Goal: Task Accomplishment & Management: Complete application form

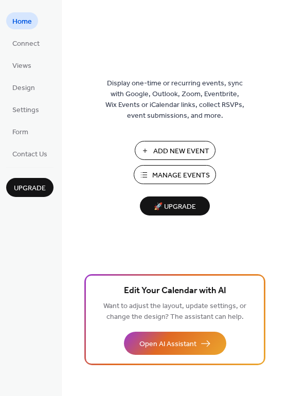
click at [210, 147] on button "Add New Event" at bounding box center [175, 150] width 81 height 19
click at [20, 114] on span "Settings" at bounding box center [25, 110] width 27 height 11
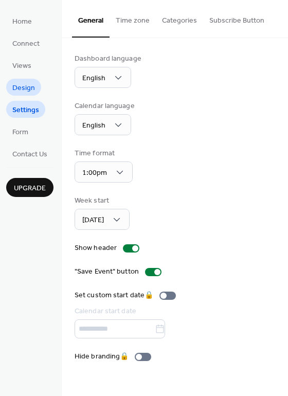
click at [27, 88] on span "Design" at bounding box center [23, 88] width 23 height 11
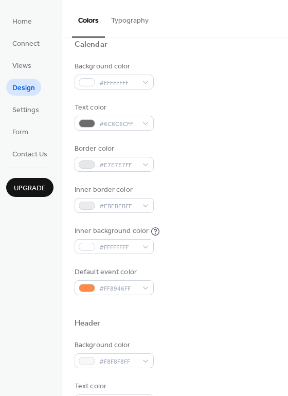
scroll to position [84, 0]
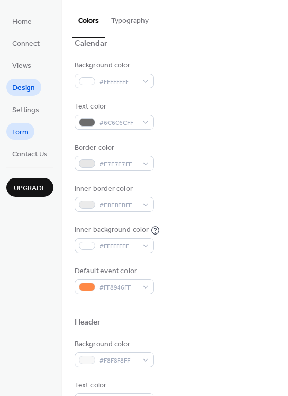
click at [27, 135] on span "Form" at bounding box center [20, 132] width 16 height 11
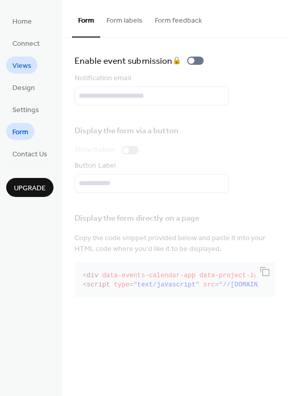
click at [15, 62] on span "Views" at bounding box center [21, 66] width 19 height 11
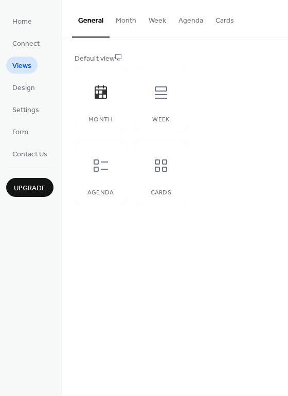
click at [193, 19] on button "Agenda" at bounding box center [190, 18] width 37 height 37
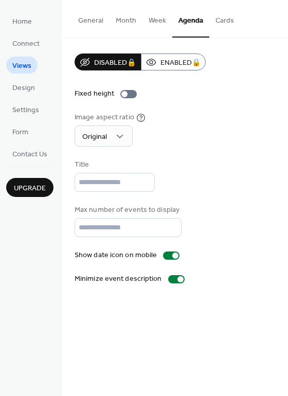
drag, startPoint x: 193, startPoint y: 81, endPoint x: 271, endPoint y: 93, distance: 79.1
click at [271, 93] on div "Fixed height" at bounding box center [175, 93] width 201 height 11
drag, startPoint x: 224, startPoint y: 25, endPoint x: 231, endPoint y: 19, distance: 9.1
click at [231, 19] on button "Cards" at bounding box center [224, 18] width 31 height 37
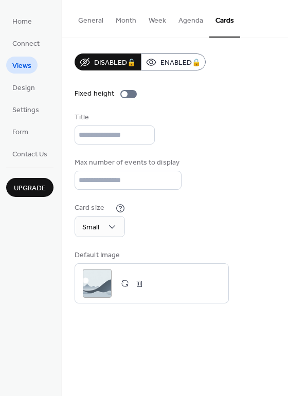
click at [230, 19] on button "Cards" at bounding box center [224, 19] width 31 height 38
click at [187, 19] on button "Agenda" at bounding box center [190, 18] width 37 height 37
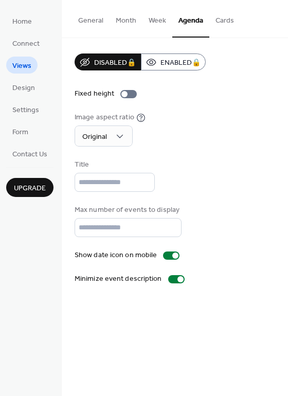
click at [84, 18] on button "General" at bounding box center [91, 18] width 38 height 37
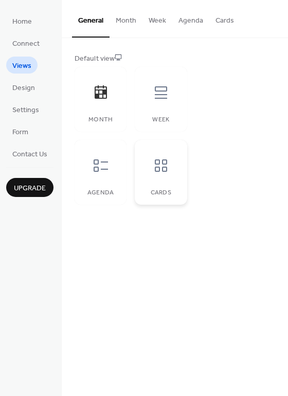
click at [162, 167] on icon at bounding box center [161, 165] width 12 height 12
click at [32, 184] on span "Upgrade" at bounding box center [30, 188] width 32 height 11
click at [158, 22] on button "Week" at bounding box center [157, 18] width 30 height 37
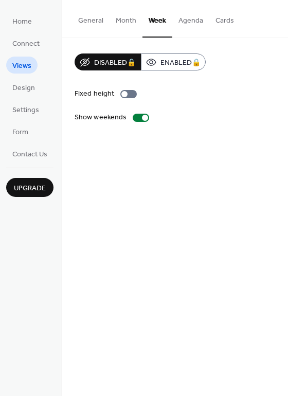
click at [125, 21] on button "Month" at bounding box center [126, 18] width 33 height 37
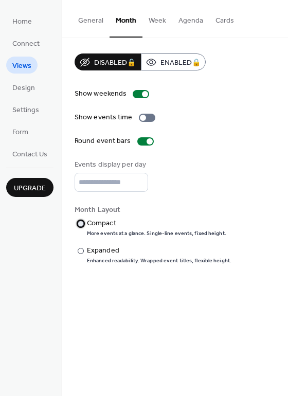
click at [81, 222] on div at bounding box center [81, 224] width 6 height 6
drag, startPoint x: 142, startPoint y: 116, endPoint x: 174, endPoint y: 114, distance: 32.5
click at [174, 114] on div "Show events time" at bounding box center [175, 117] width 201 height 11
click at [150, 116] on div at bounding box center [147, 118] width 16 height 8
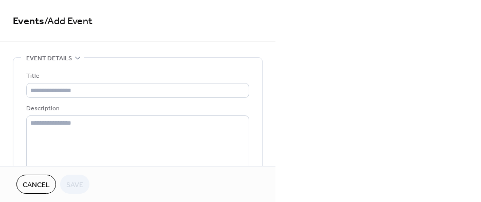
click at [122, 112] on div "Description" at bounding box center [136, 108] width 221 height 11
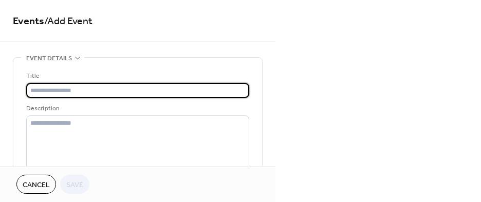
click at [113, 95] on input "text" at bounding box center [137, 90] width 223 height 15
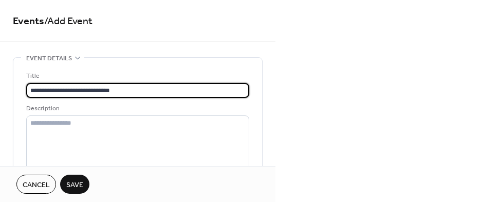
type input "**********"
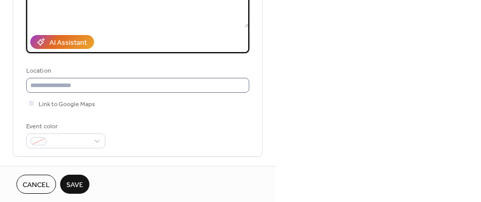
scroll to position [270, 0]
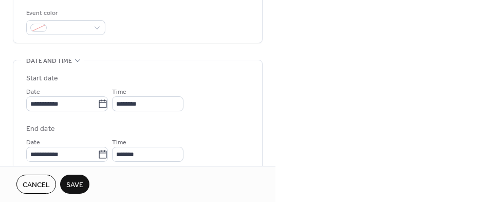
click at [55, 113] on div "**********" at bounding box center [137, 117] width 223 height 88
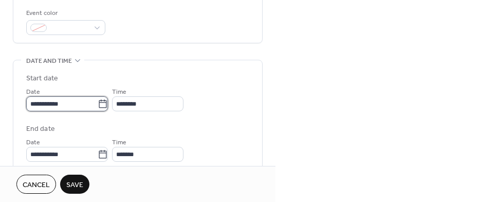
click at [59, 100] on input "**********" at bounding box center [61, 103] width 71 height 15
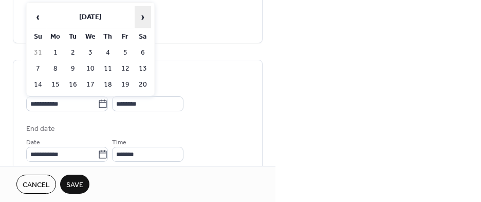
click at [143, 20] on span "›" at bounding box center [142, 17] width 15 height 21
click at [146, 83] on td "18" at bounding box center [143, 84] width 16 height 15
type input "**********"
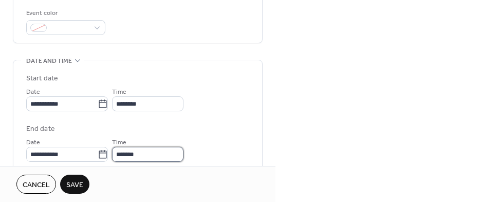
click at [132, 157] on input "*******" at bounding box center [147, 154] width 71 height 15
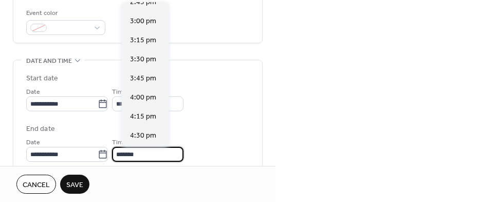
scroll to position [201, 0]
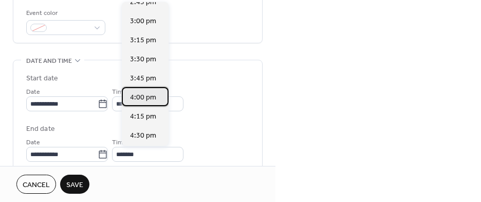
click at [143, 99] on span "4:00 pm" at bounding box center [143, 97] width 26 height 11
type input "*******"
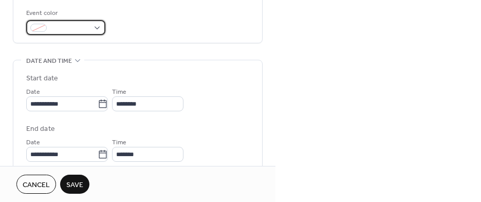
click at [93, 27] on div at bounding box center [65, 27] width 79 height 15
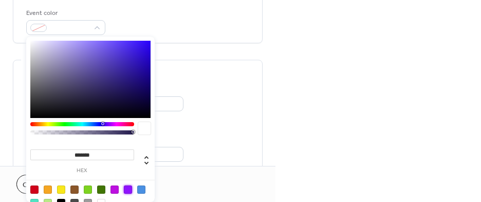
click at [127, 189] on div at bounding box center [128, 189] width 8 height 8
type input "*******"
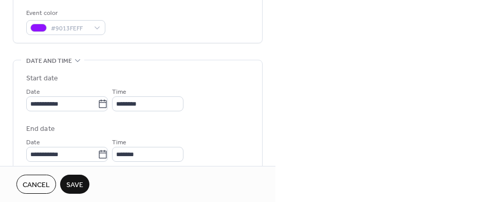
click at [211, 54] on div "**********" at bounding box center [138, 119] width 250 height 665
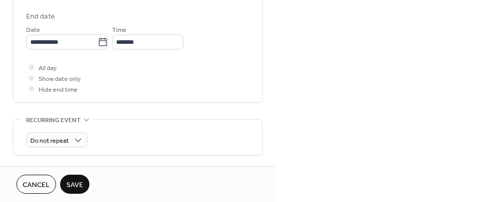
scroll to position [433, 0]
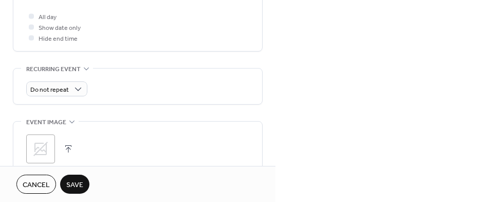
click at [37, 147] on icon at bounding box center [40, 148] width 14 height 14
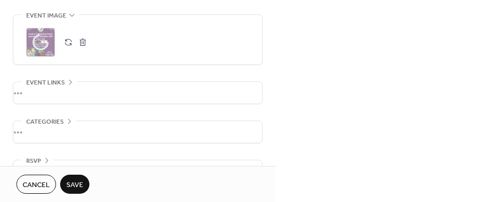
scroll to position [539, 0]
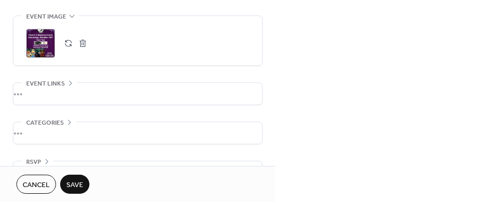
click at [69, 83] on div "•••" at bounding box center [137, 94] width 249 height 22
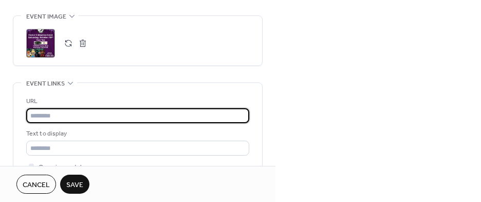
click at [59, 113] on input "text" at bounding box center [137, 115] width 223 height 15
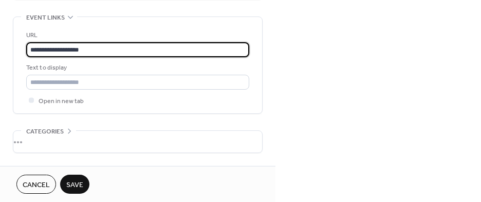
scroll to position [640, 0]
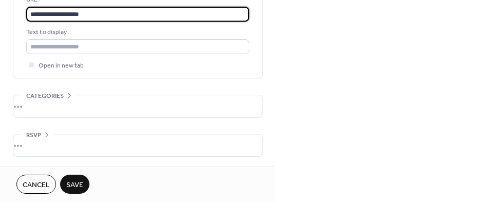
type input "**********"
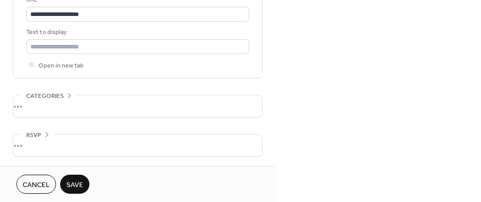
click at [69, 99] on div "•••" at bounding box center [137, 106] width 249 height 22
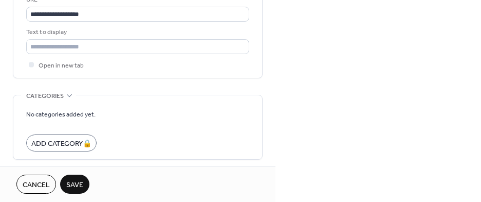
scroll to position [682, 0]
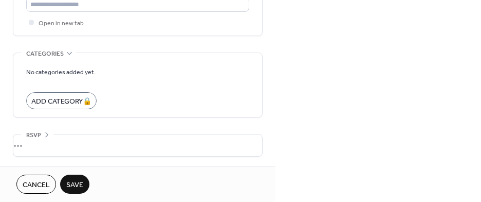
click at [46, 129] on div "RSVP" at bounding box center [37, 134] width 32 height 11
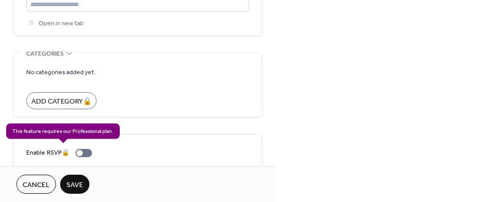
click at [84, 152] on div "Enable RSVP 🔒" at bounding box center [61, 152] width 70 height 11
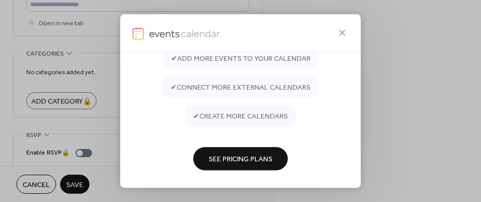
scroll to position [94, 0]
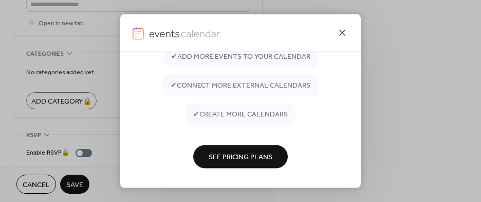
click at [340, 35] on icon at bounding box center [342, 32] width 12 height 12
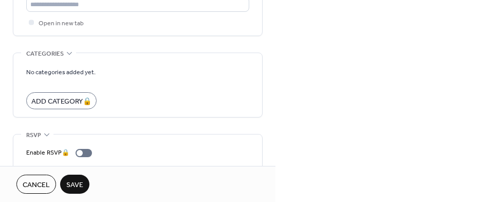
click at [77, 180] on span "Save" at bounding box center [74, 185] width 17 height 11
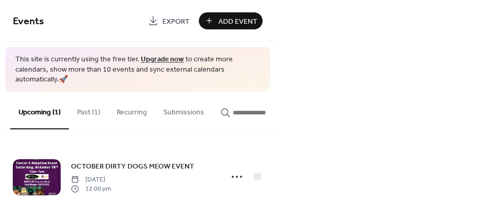
click at [242, 22] on span "Add Event" at bounding box center [238, 21] width 39 height 11
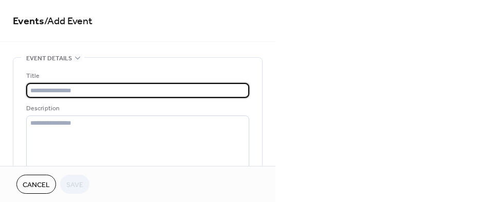
click at [50, 184] on button "Cancel" at bounding box center [36, 183] width 40 height 19
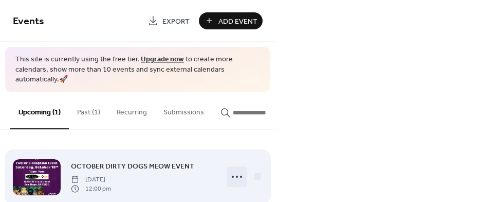
click at [235, 168] on icon at bounding box center [237, 176] width 16 height 16
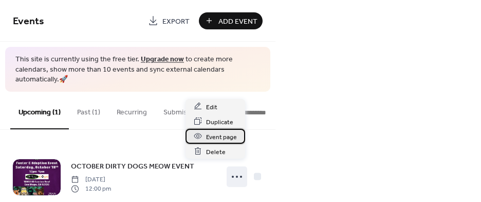
click at [228, 136] on span "Event page" at bounding box center [221, 136] width 31 height 11
